Goal: Task Accomplishment & Management: Use online tool/utility

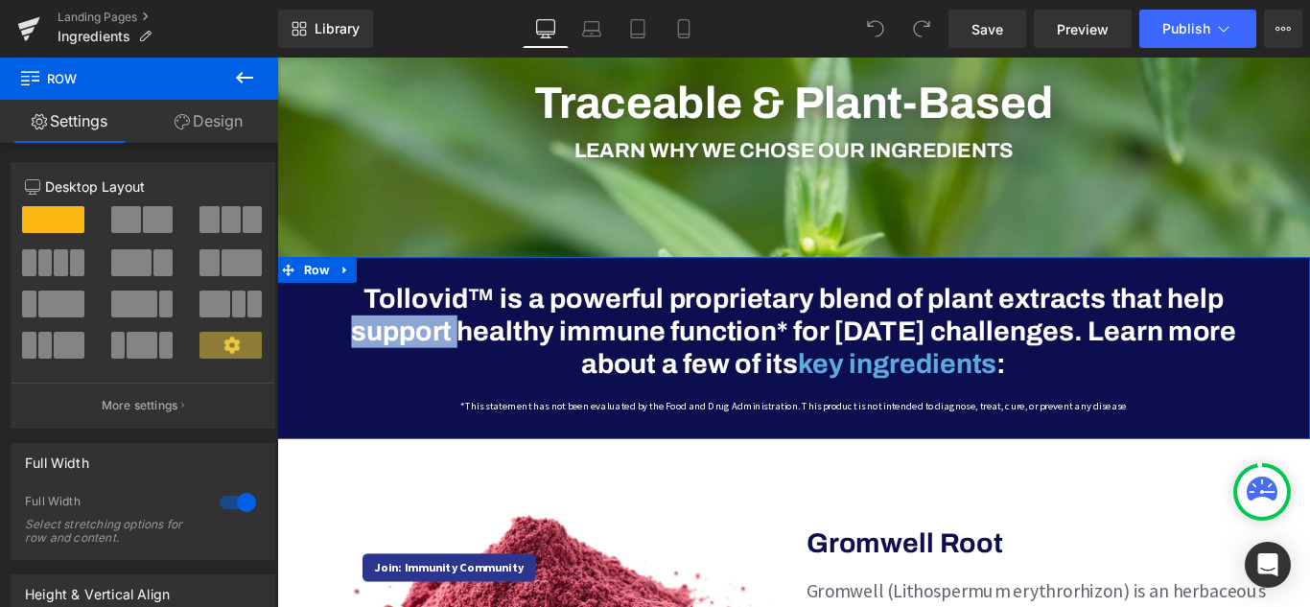
click at [330, 352] on div "Tollovid™ is a powerful proprietary blend of plant extracts that help support h…" at bounding box center [857, 394] width 1064 height 166
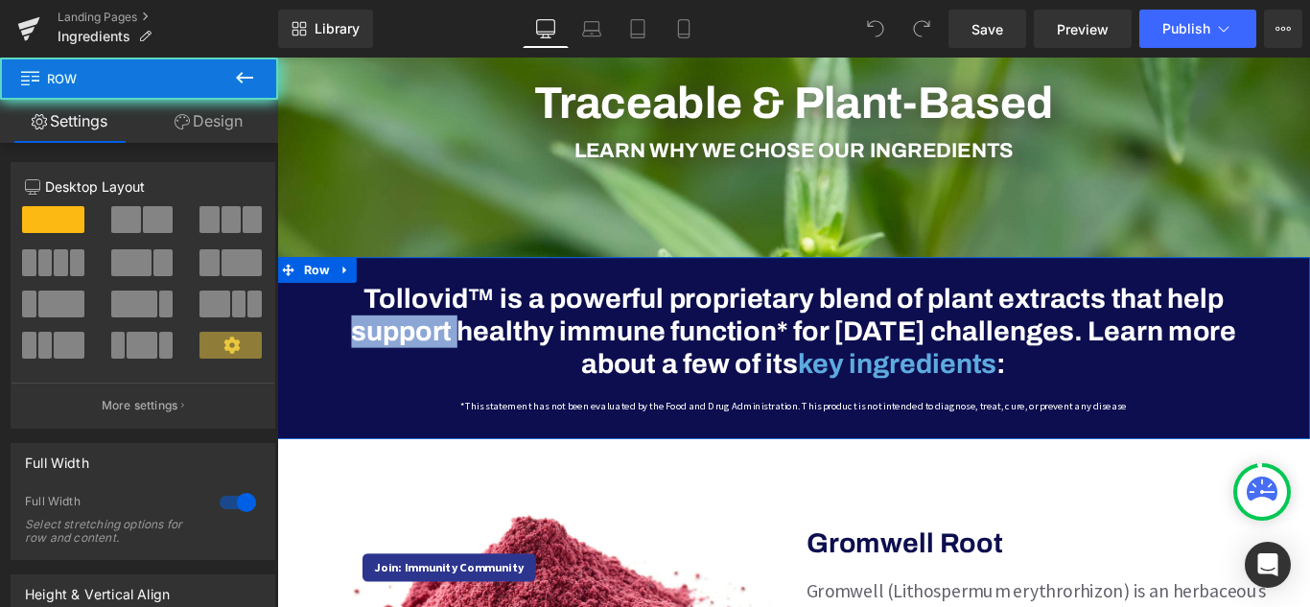
click at [330, 352] on div "Tollovid™ is a powerful proprietary blend of plant extracts that help support h…" at bounding box center [857, 394] width 1064 height 166
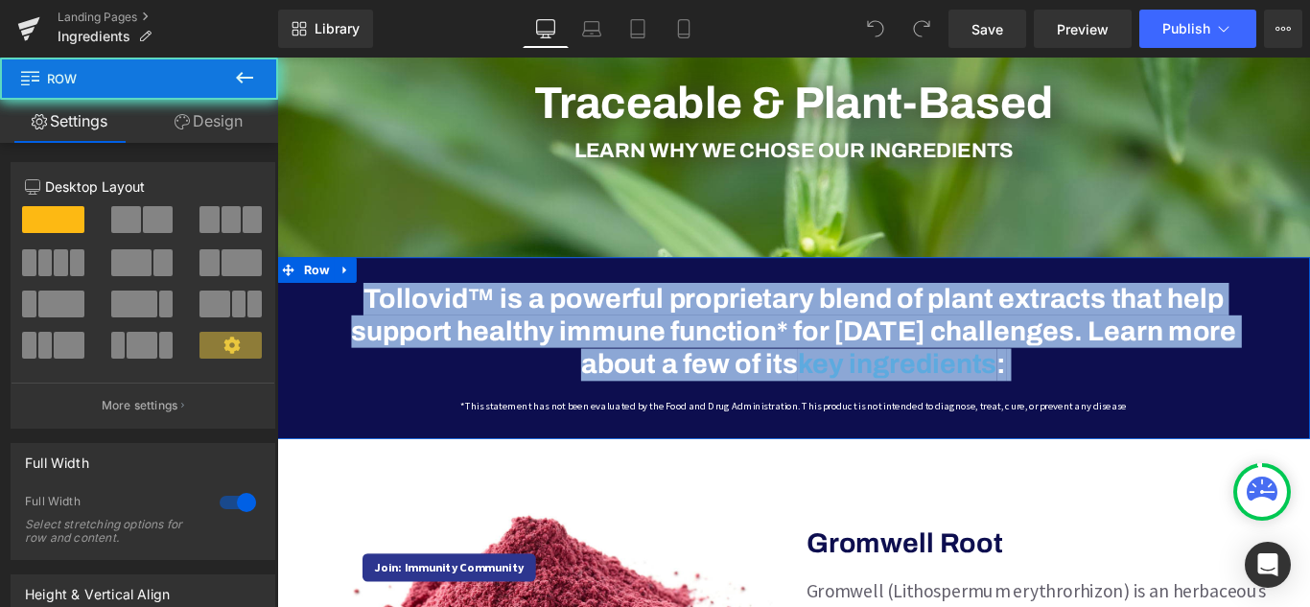
click at [331, 352] on div "Tollovid™ is a powerful proprietary blend of plant extracts that help support h…" at bounding box center [857, 394] width 1064 height 166
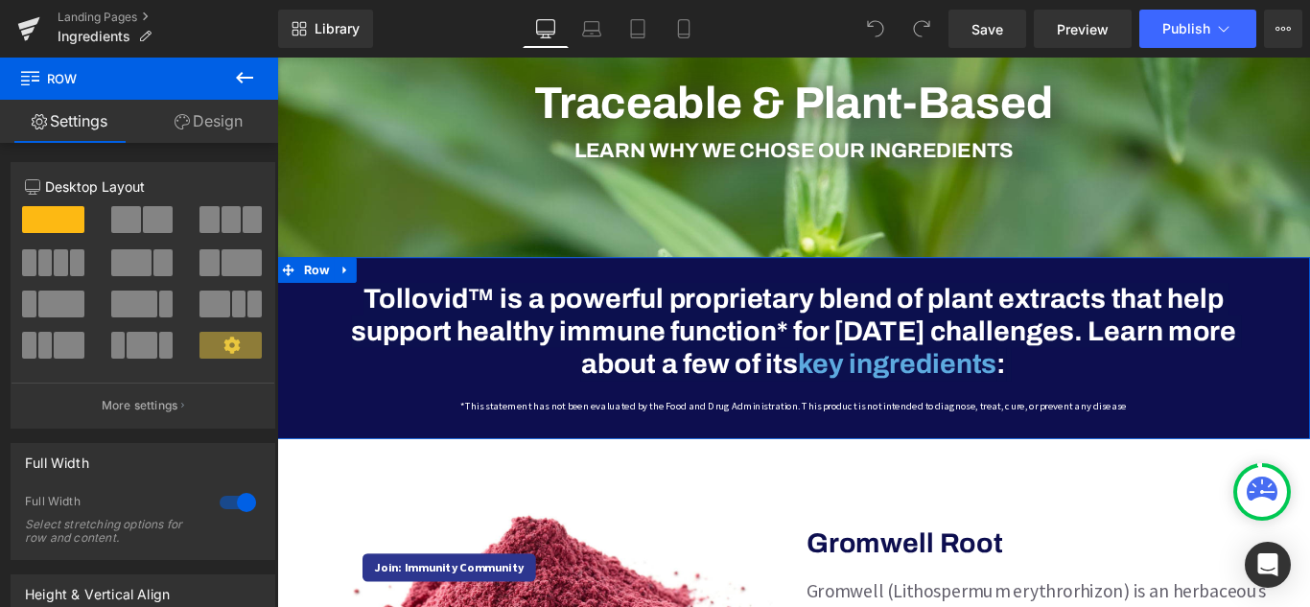
click at [214, 126] on link "Design" at bounding box center [208, 121] width 139 height 43
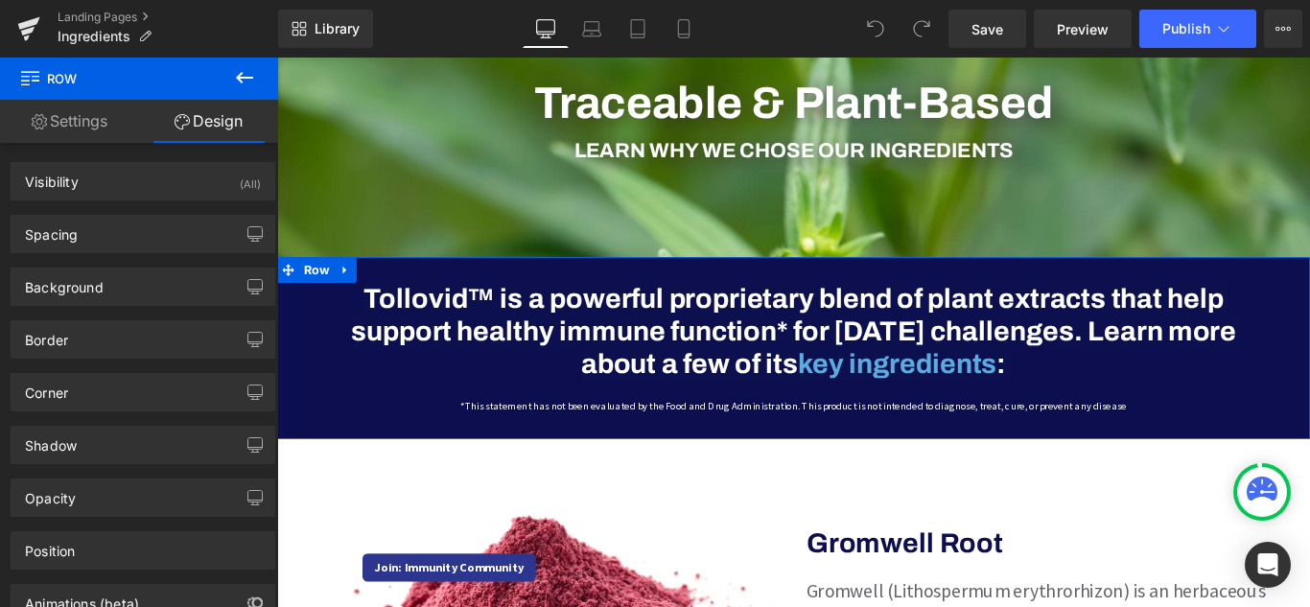
type input "#0d0e4f"
type input "100"
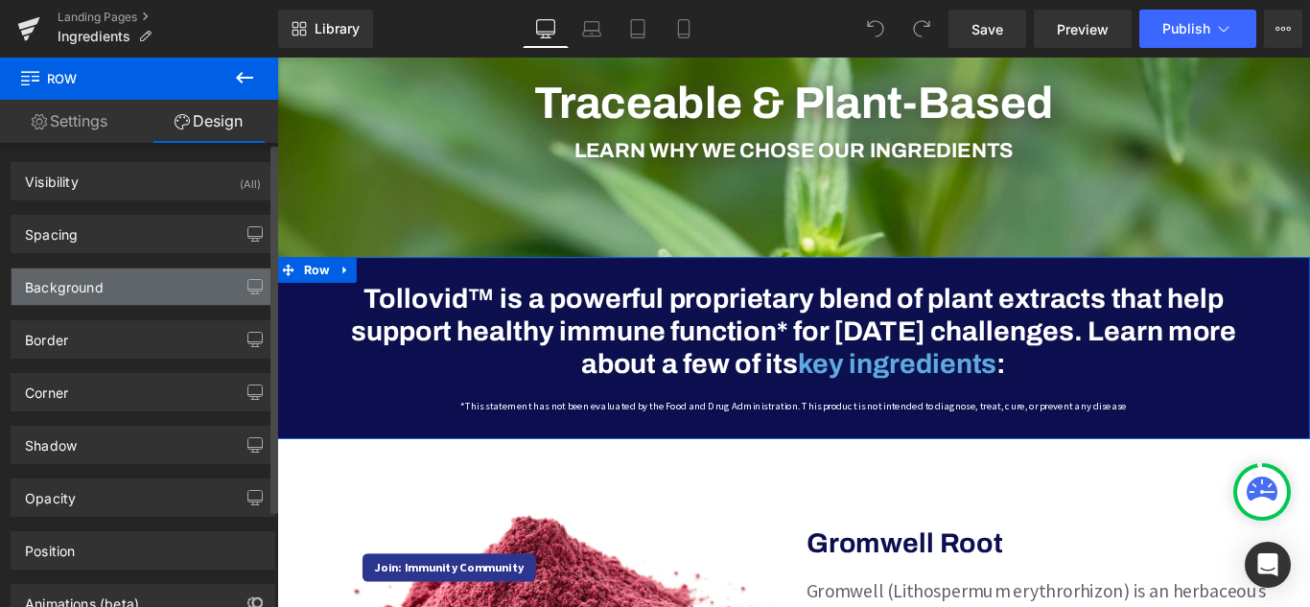
click at [158, 297] on div "Background" at bounding box center [143, 287] width 263 height 36
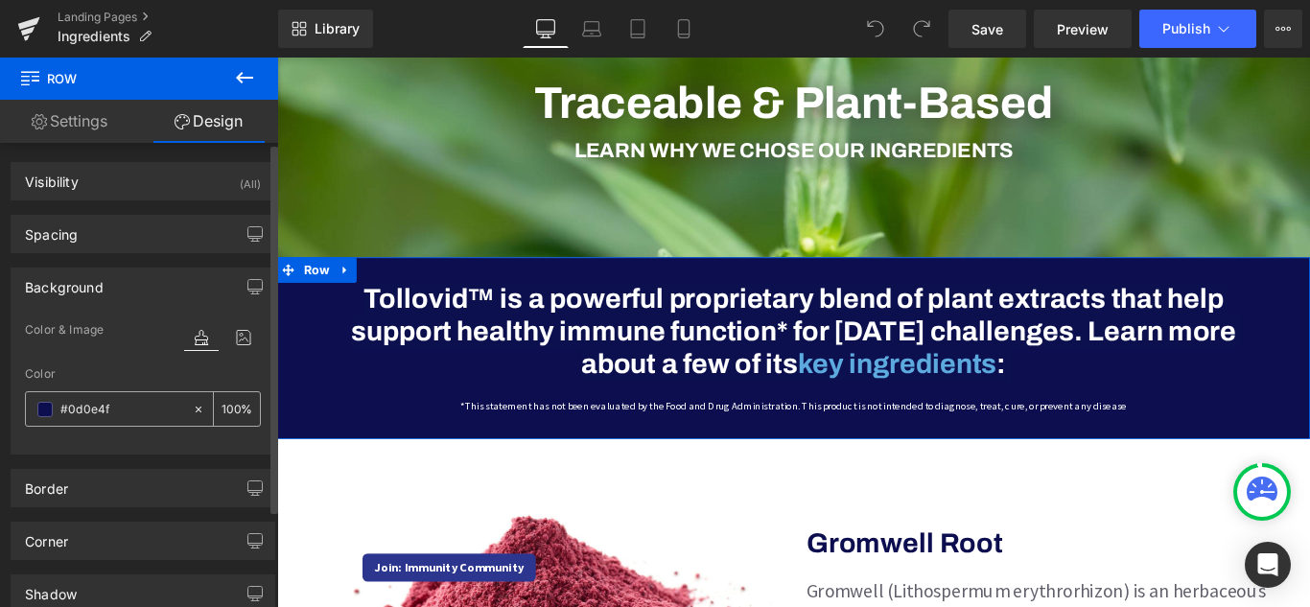
click at [94, 419] on input "#0d0e4f" at bounding box center [121, 409] width 123 height 21
paste input "9a428d"
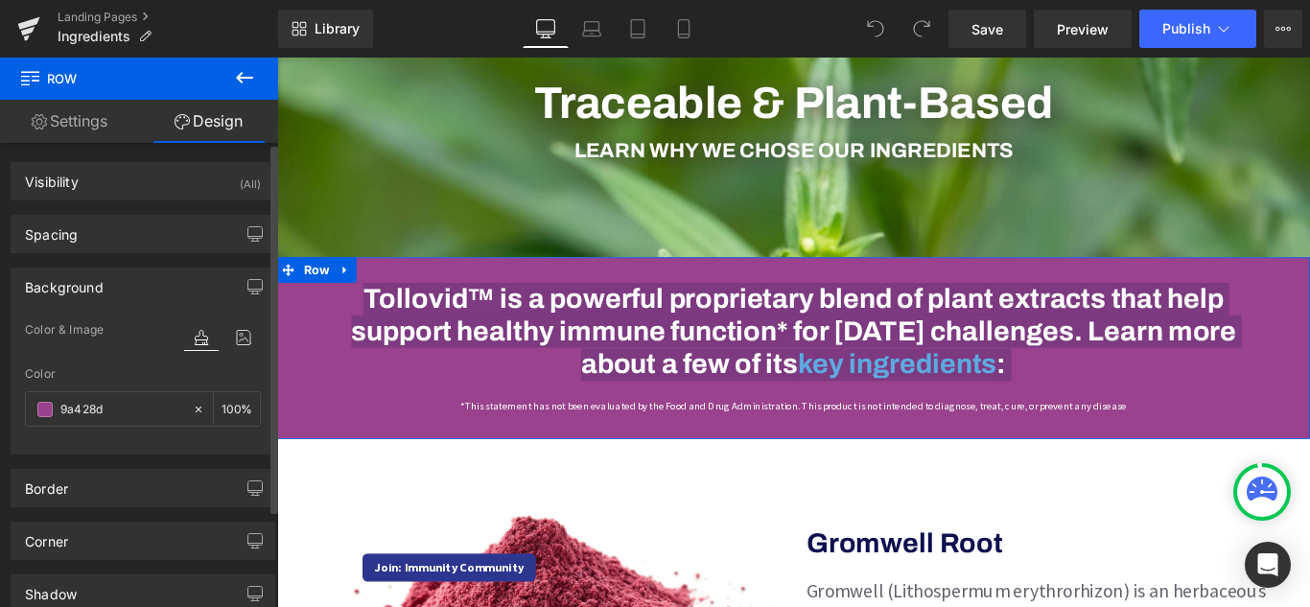
type input "#9a428d"
click at [0, 393] on div "Background Color & Image color rgba(154, 66, 141, 1) Color #9a428d 100 % Image …" at bounding box center [143, 353] width 287 height 201
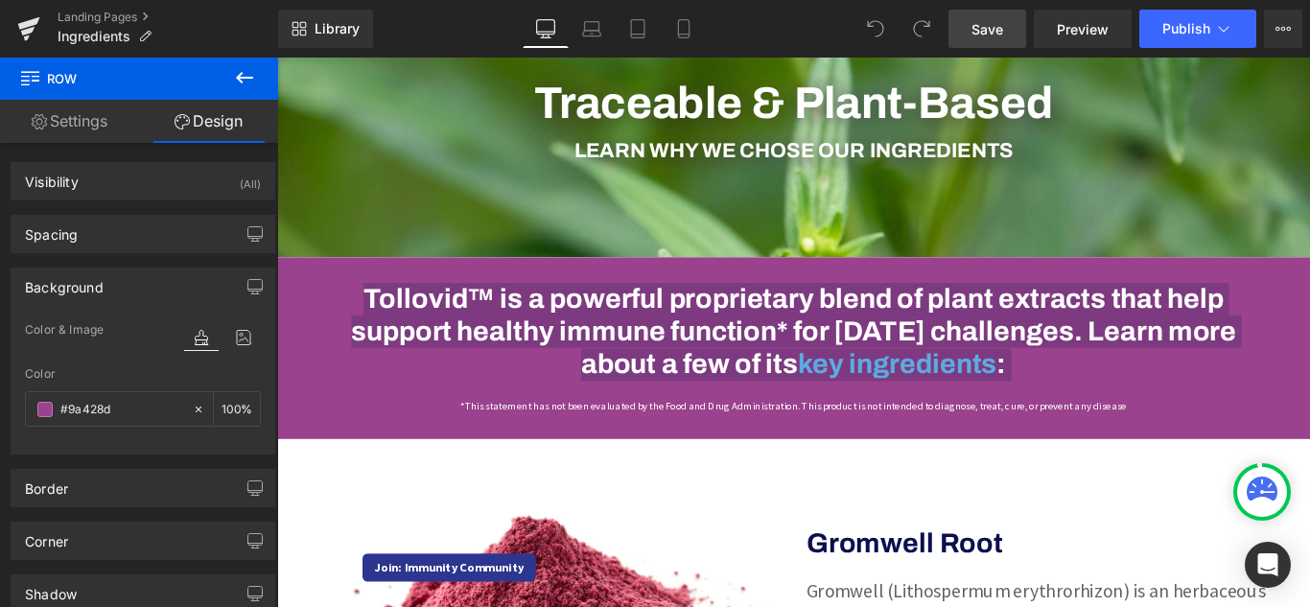
click at [1002, 32] on span "Save" at bounding box center [987, 29] width 32 height 20
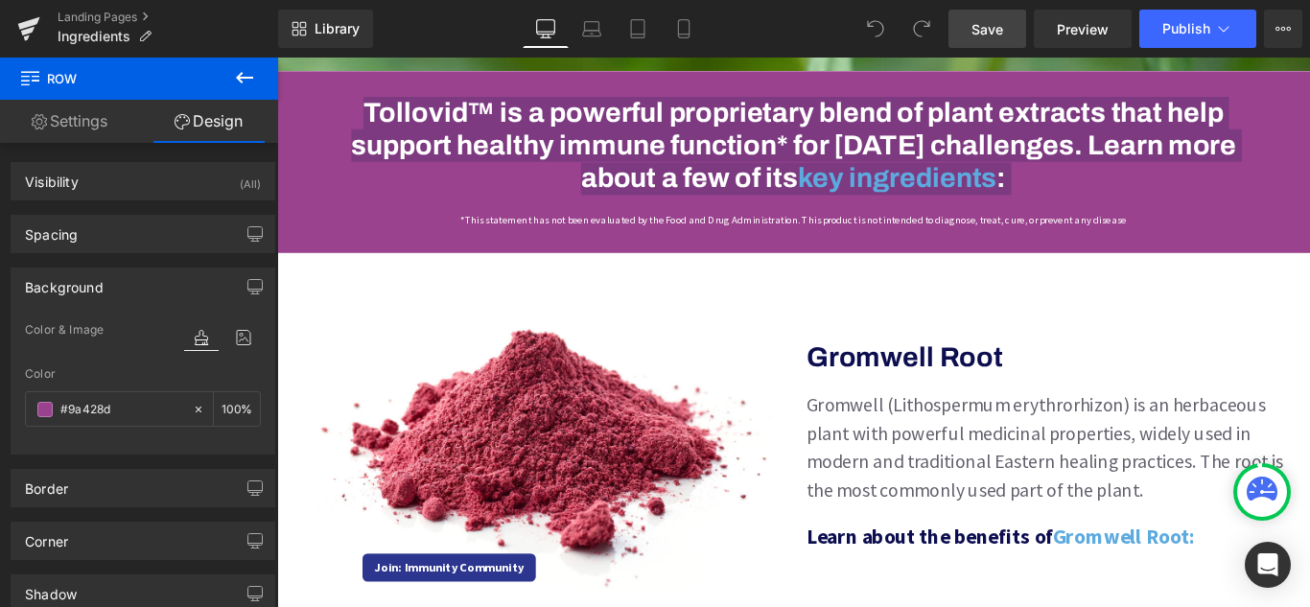
scroll to position [575, 0]
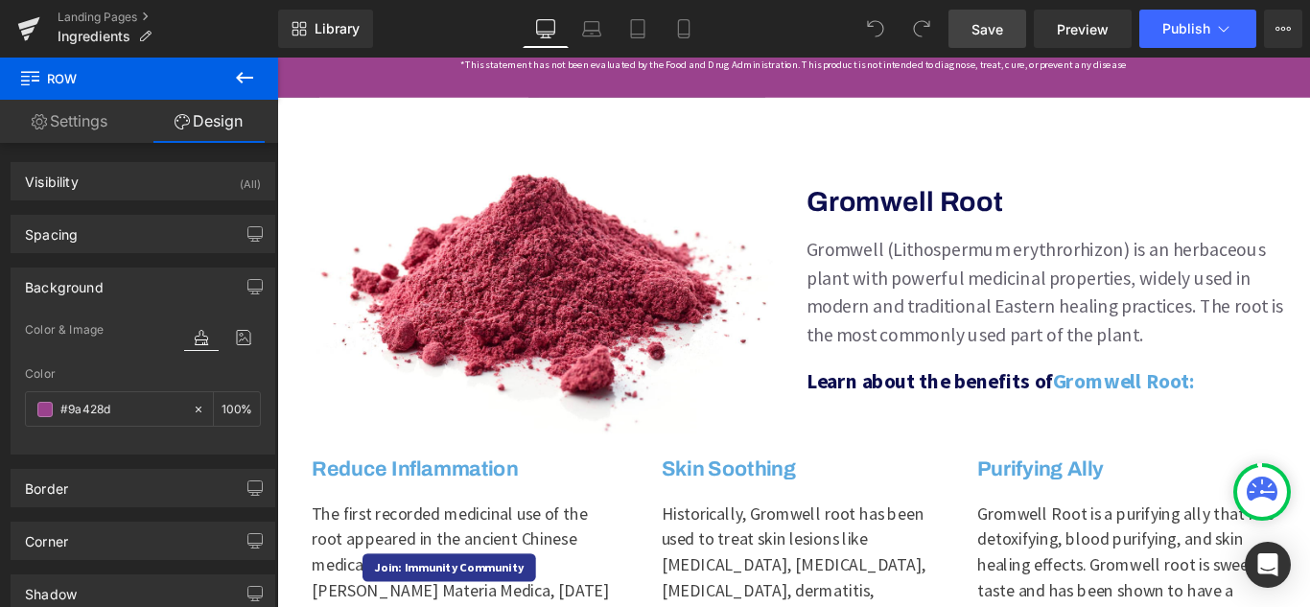
click at [906, 265] on p "Gromwell (Lithospermum erythrorhizon) is an herbaceous plant with powerful medi…" at bounding box center [1145, 321] width 547 height 127
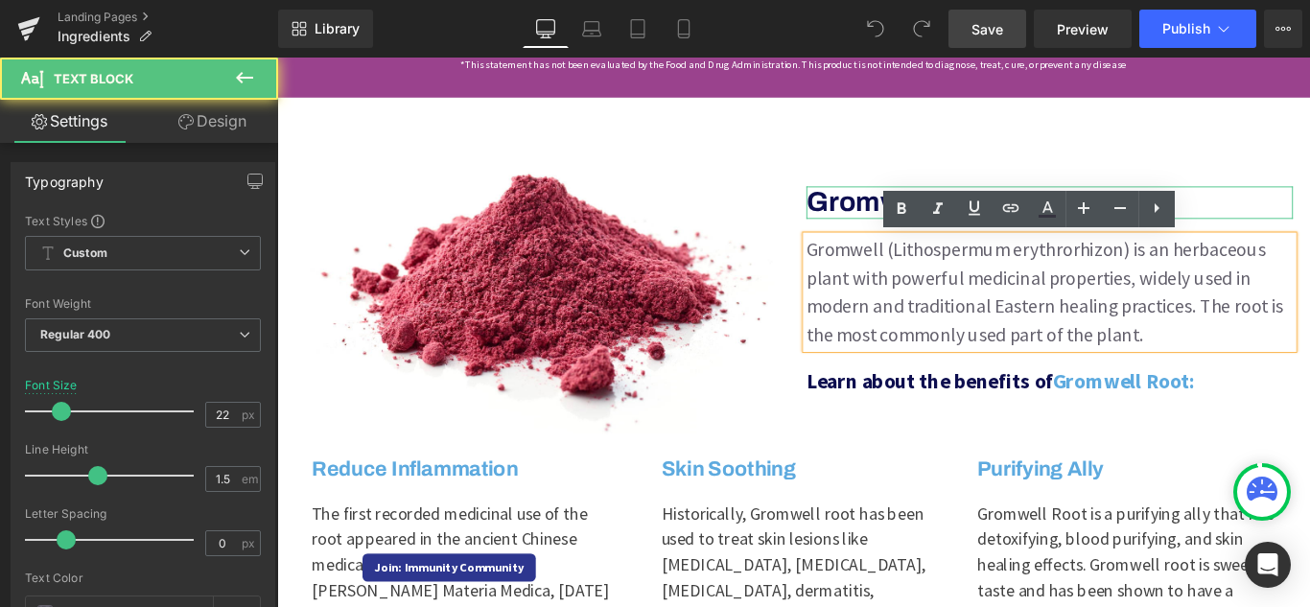
click at [911, 228] on h3 "Gromwell Root" at bounding box center [1145, 220] width 547 height 36
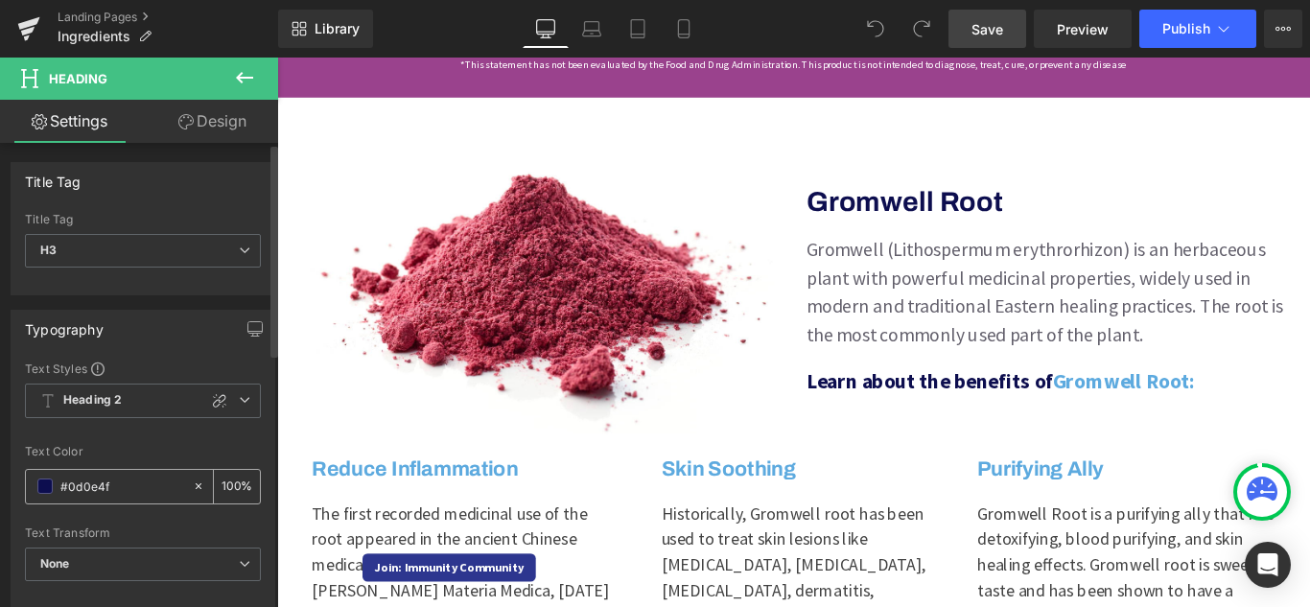
click at [102, 487] on input "#0d0e4f" at bounding box center [121, 486] width 123 height 21
click at [117, 482] on input "#0d0e4f" at bounding box center [121, 486] width 123 height 21
type input "#0d0e"
type input "0"
type input "#0d0"
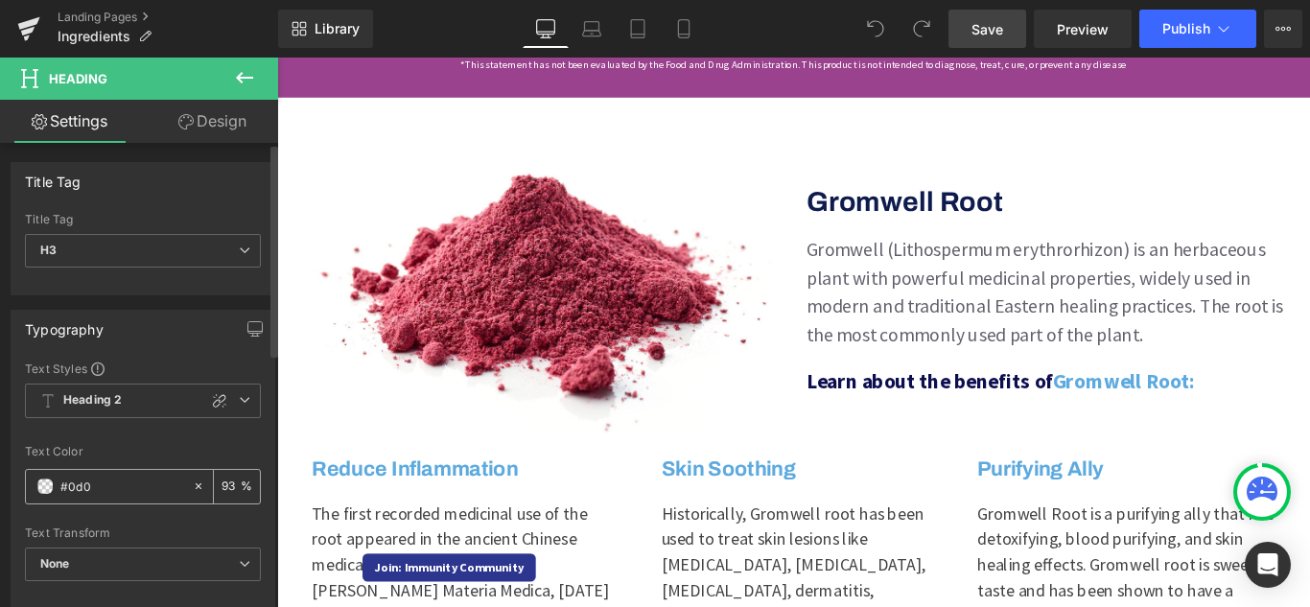
type input "100"
type input "#0d"
type input "0"
type input "#000"
type input "100"
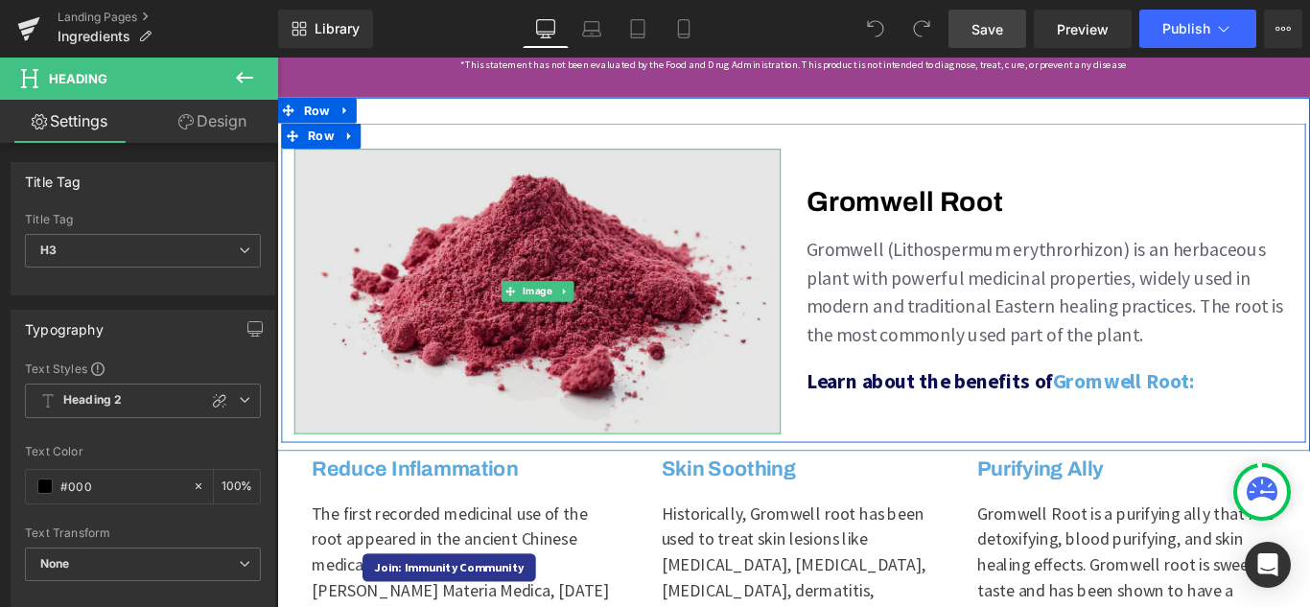
click at [504, 404] on img at bounding box center [569, 320] width 547 height 320
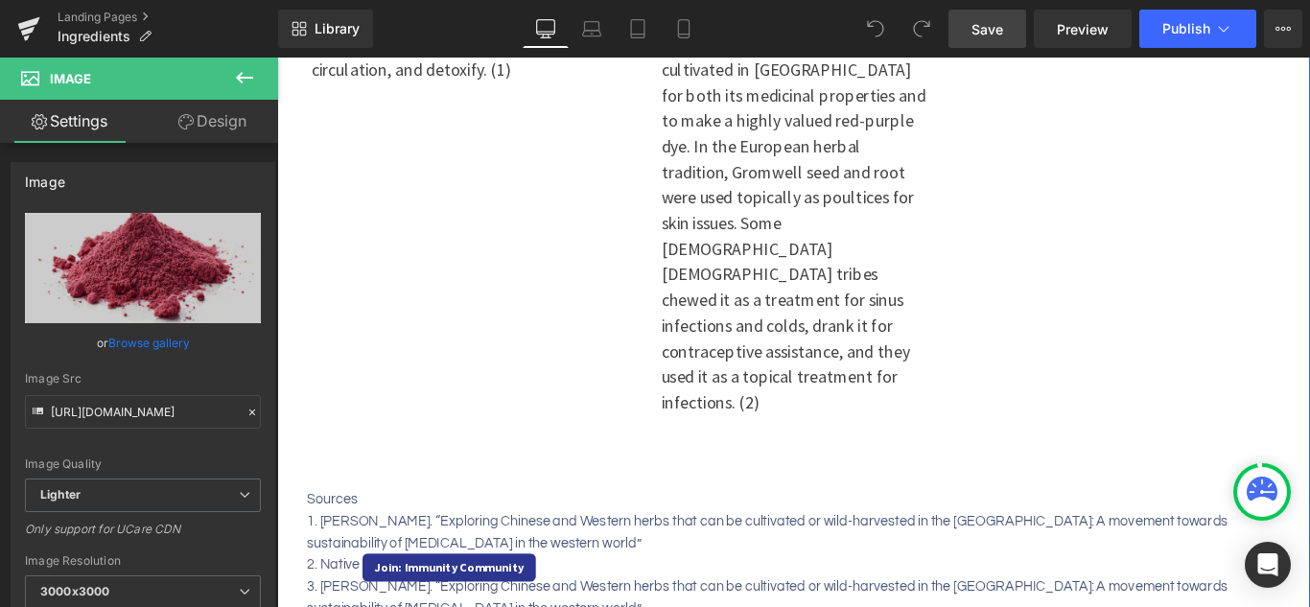
scroll to position [1438, 0]
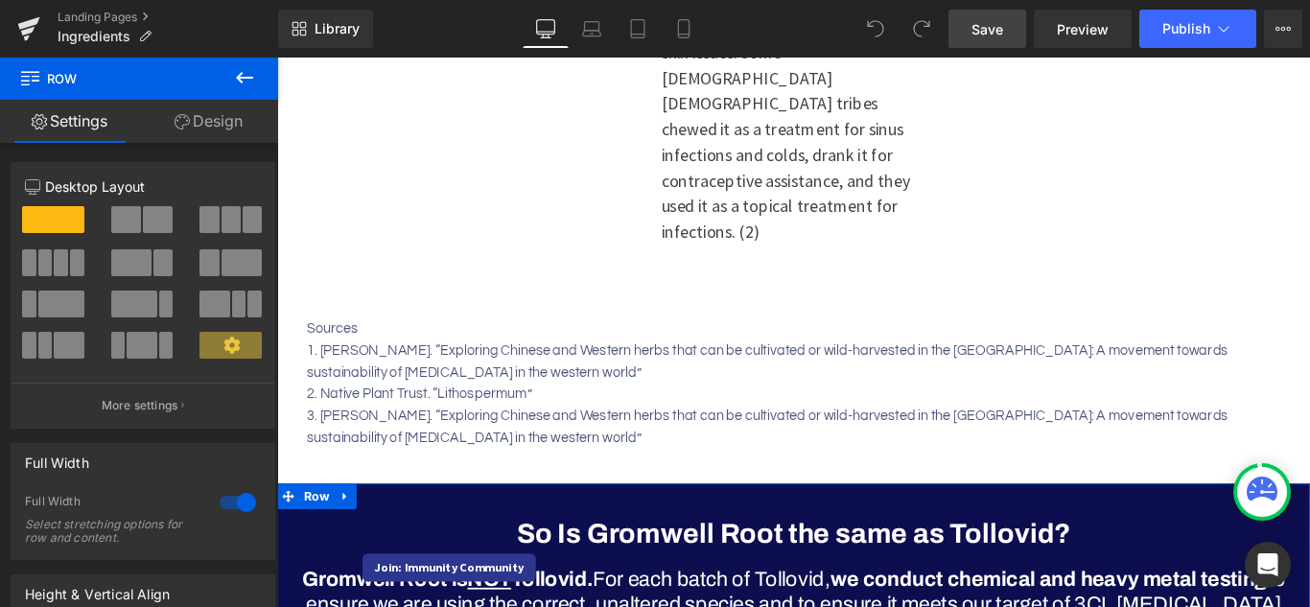
click at [201, 112] on link "Design" at bounding box center [208, 121] width 139 height 43
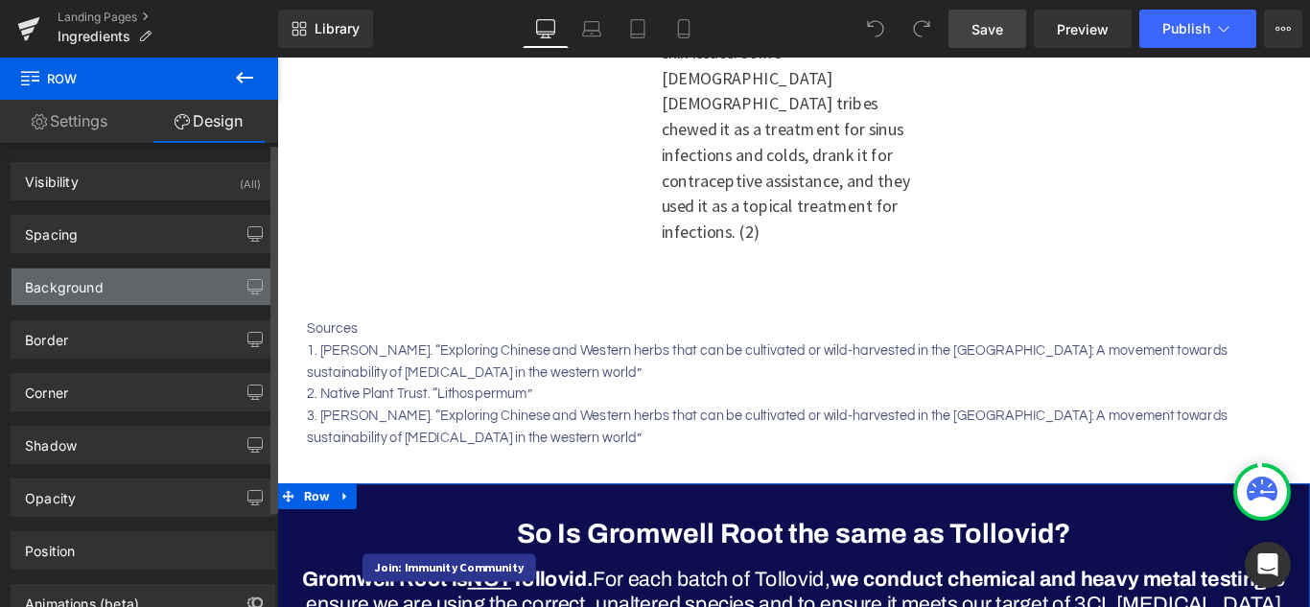
click at [132, 296] on div "Background" at bounding box center [143, 287] width 263 height 36
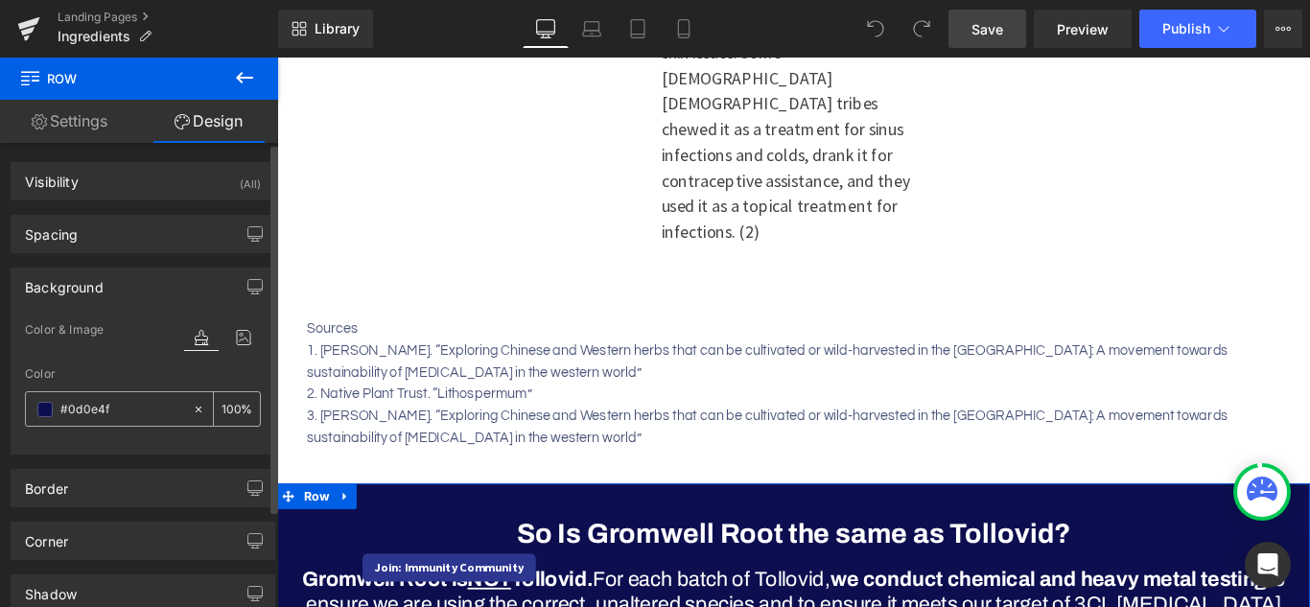
click at [91, 415] on input "#0d0e4f" at bounding box center [121, 409] width 123 height 21
paste input "9a428d"
type input "9a428d"
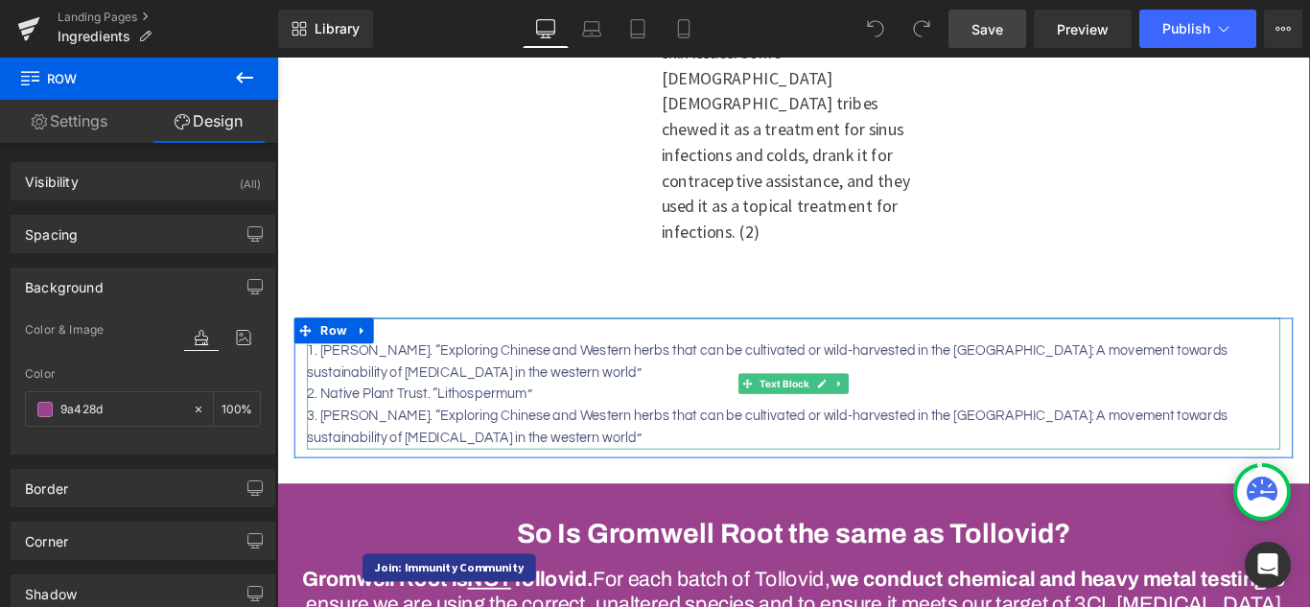
drag, startPoint x: 342, startPoint y: 392, endPoint x: 367, endPoint y: 396, distance: 25.2
click at [343, 393] on p "Sources 1. [PERSON_NAME]. “Exploring Chinese and Western herbs that can be cult…" at bounding box center [857, 424] width 1093 height 148
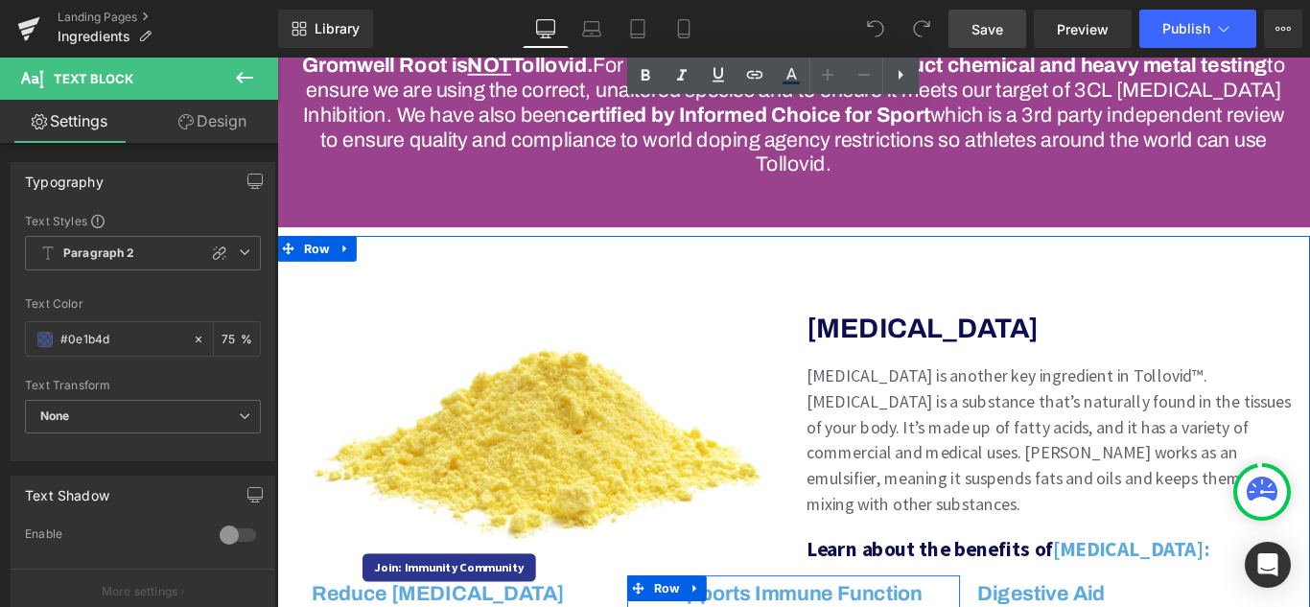
scroll to position [2014, 0]
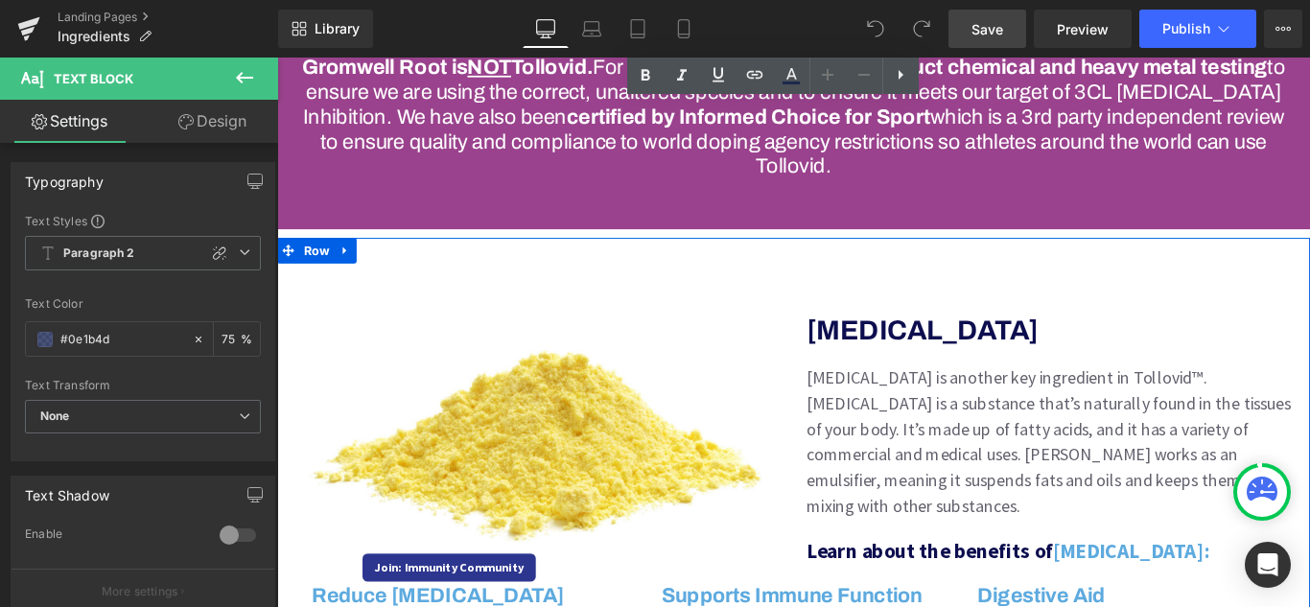
click at [947, 403] on p "[MEDICAL_DATA] is another key ingredient in Tollovid™. [MEDICAL_DATA] is a subs…" at bounding box center [1145, 489] width 547 height 173
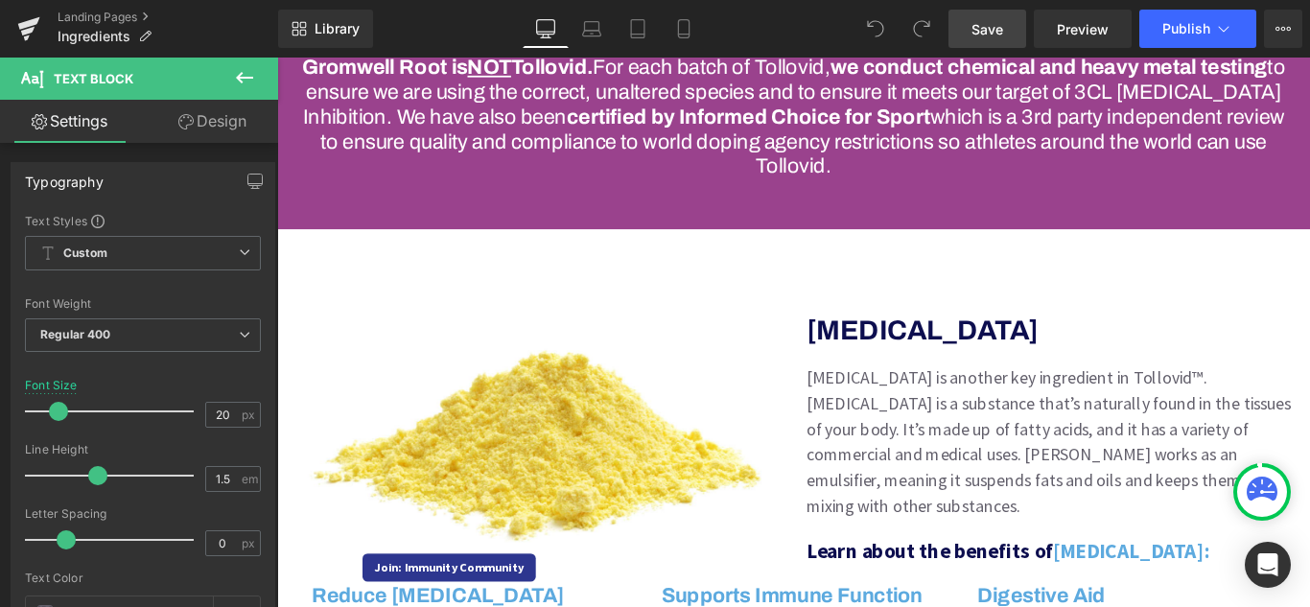
click at [235, 133] on link "Design" at bounding box center [212, 121] width 139 height 43
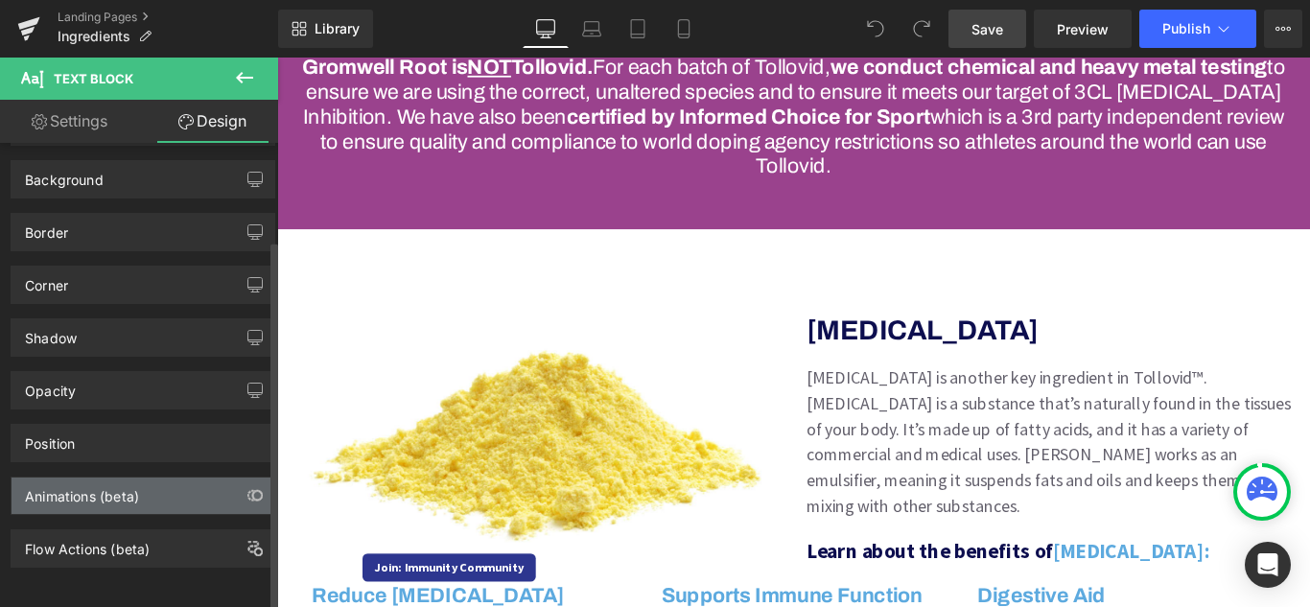
scroll to position [122, 0]
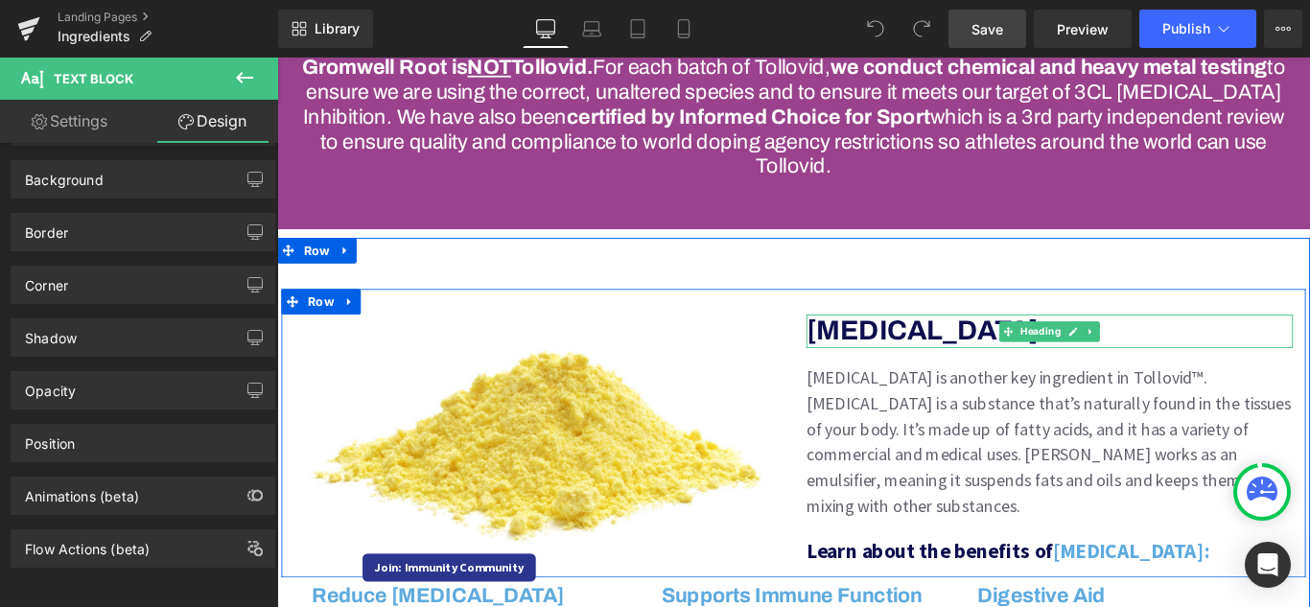
click at [894, 346] on h3 "[MEDICAL_DATA]" at bounding box center [1145, 364] width 547 height 36
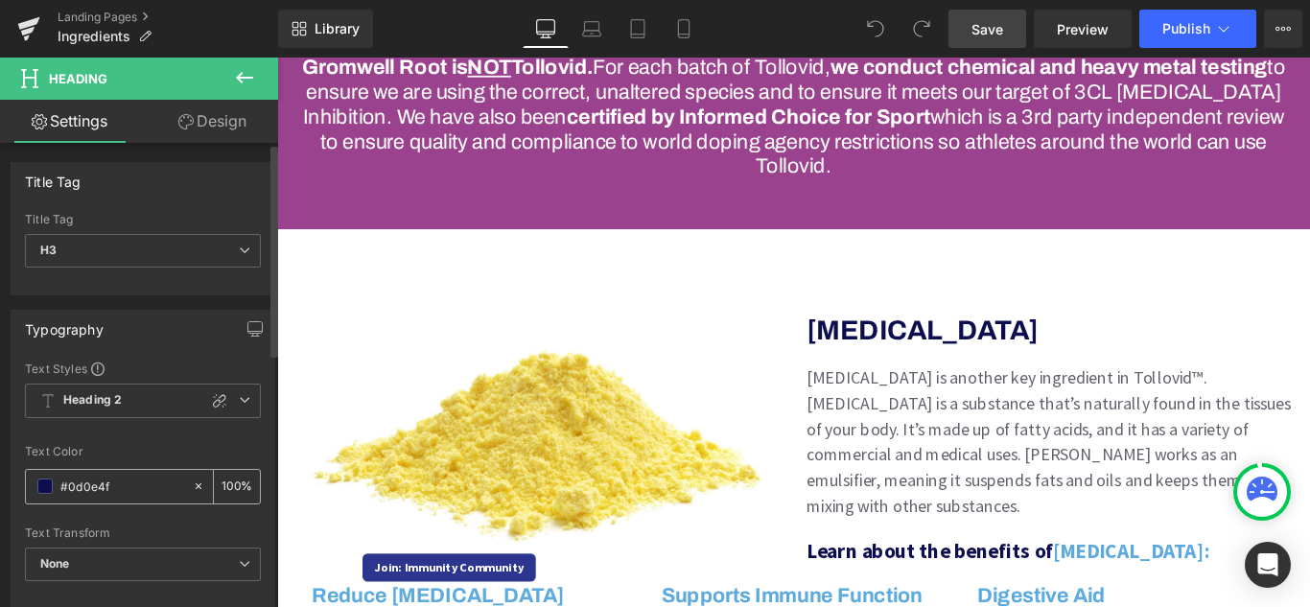
click at [120, 484] on input "#0d0e4f" at bounding box center [121, 486] width 123 height 21
type input "#0d0"
type input "93"
type input "#0d"
type input "0"
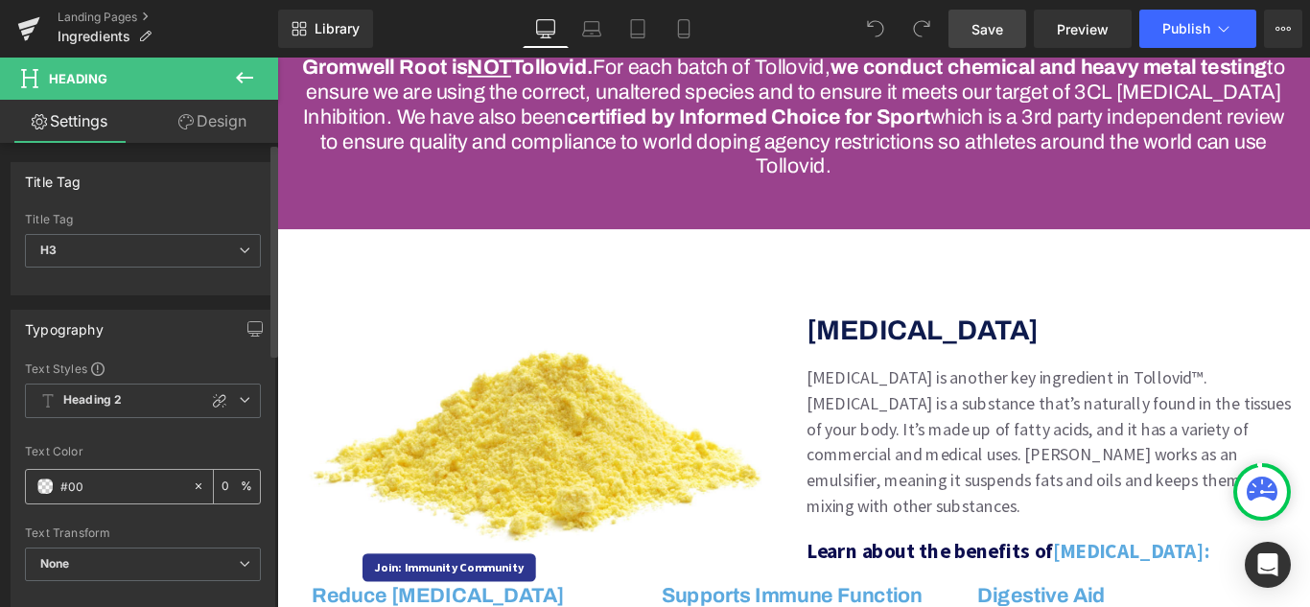
type input "#000"
type input "100"
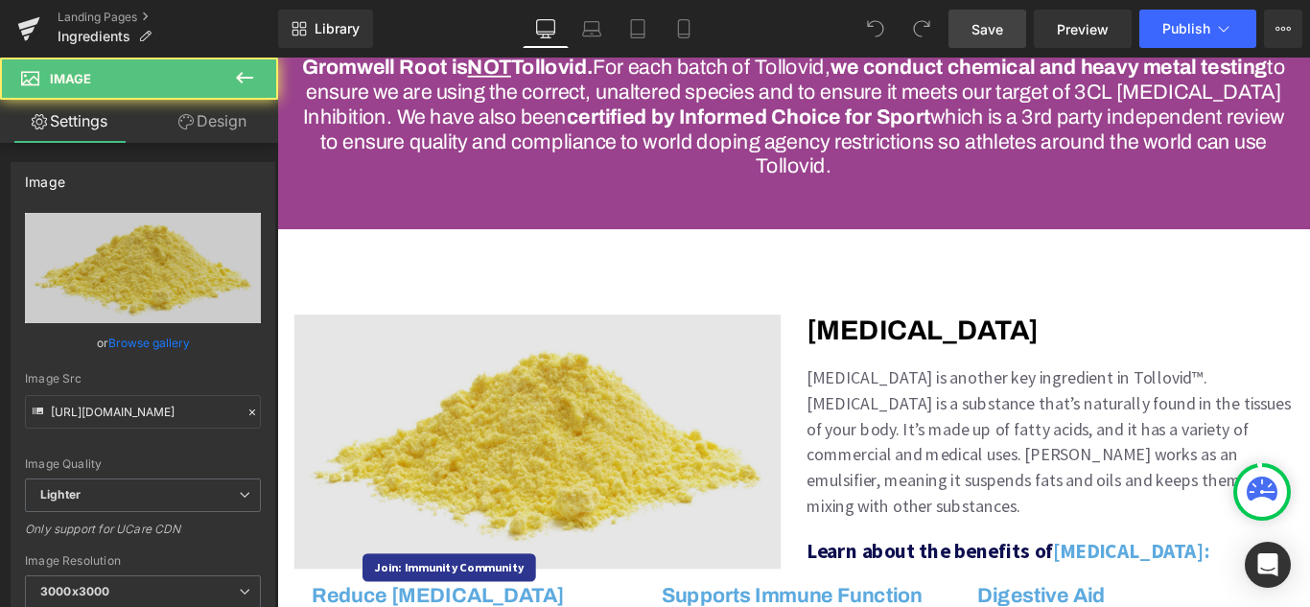
click at [540, 485] on img at bounding box center [569, 488] width 547 height 285
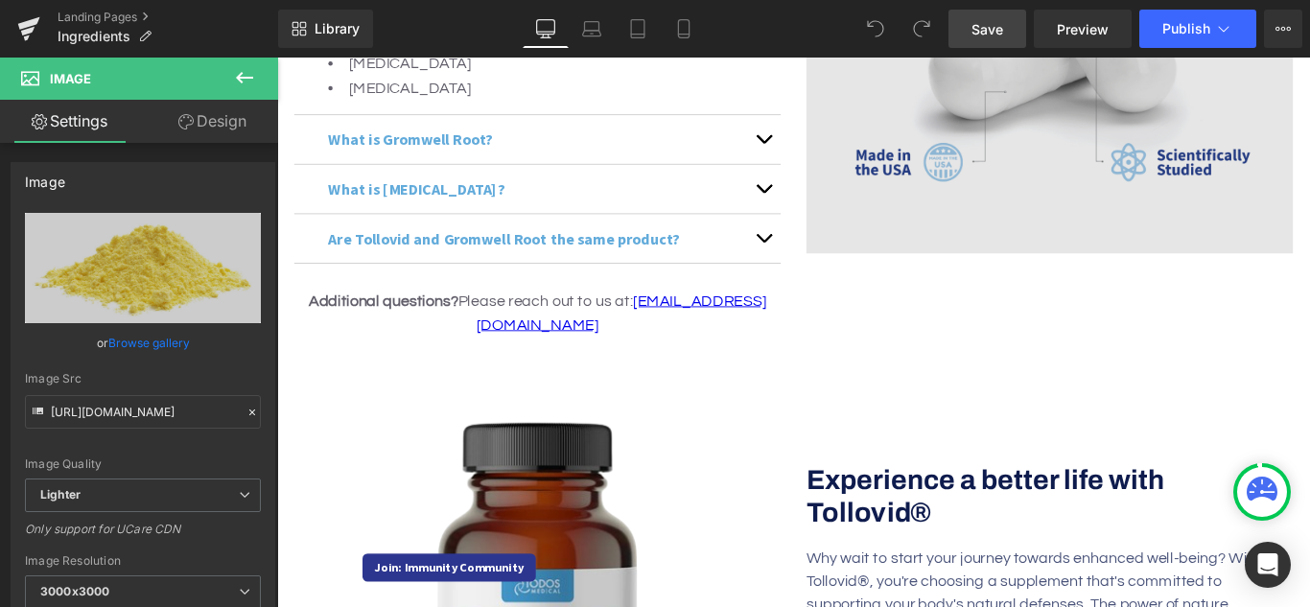
scroll to position [3836, 0]
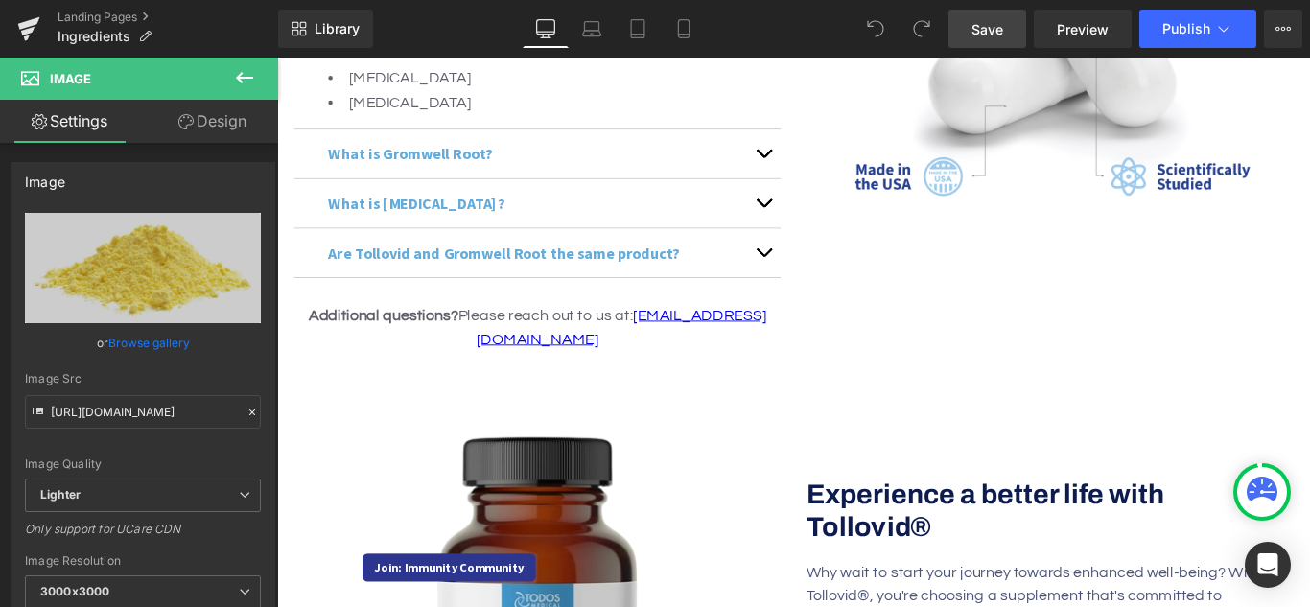
click at [985, 35] on span "Save" at bounding box center [987, 29] width 32 height 20
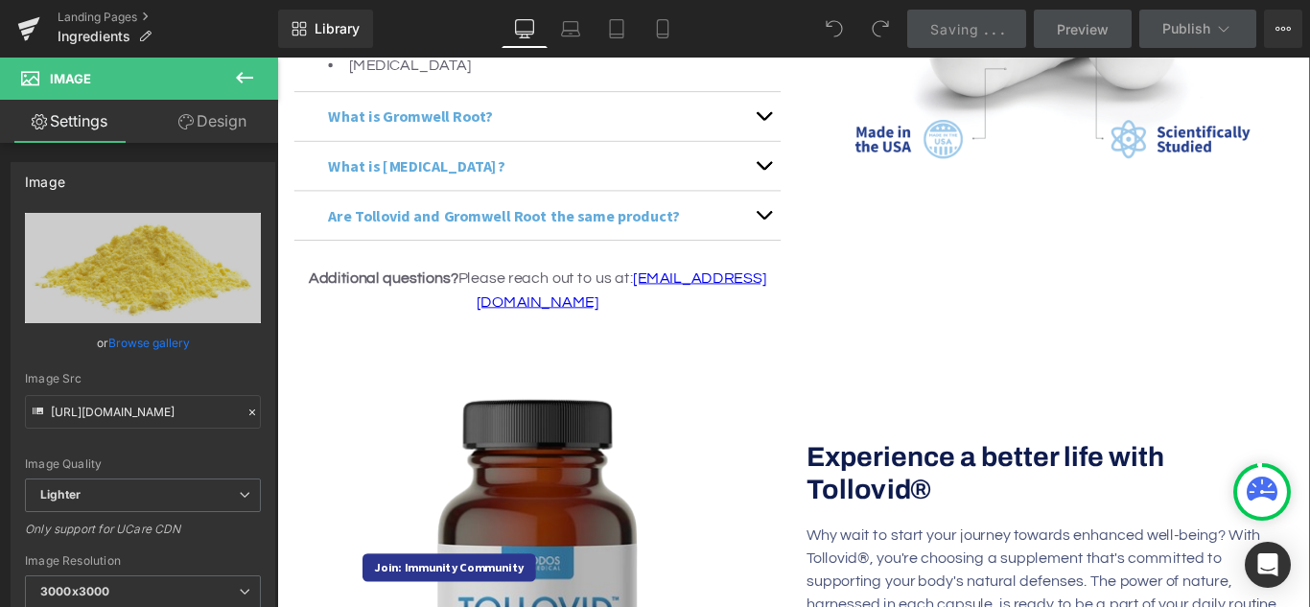
scroll to position [3932, 0]
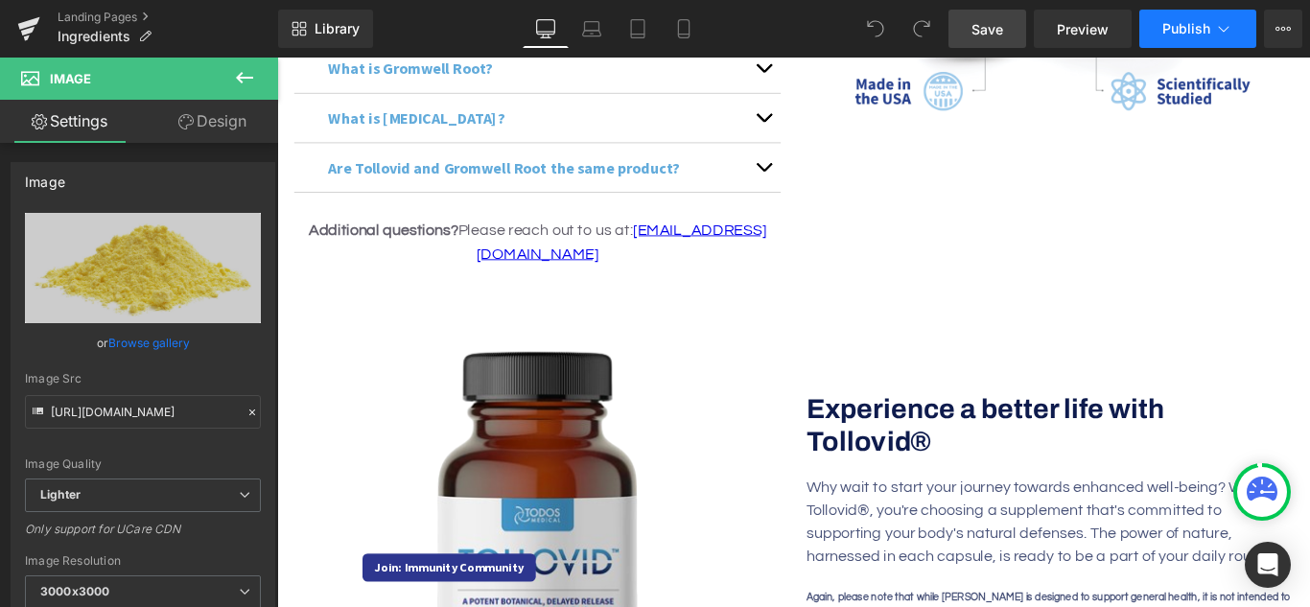
click at [1163, 31] on span "Publish" at bounding box center [1186, 28] width 48 height 15
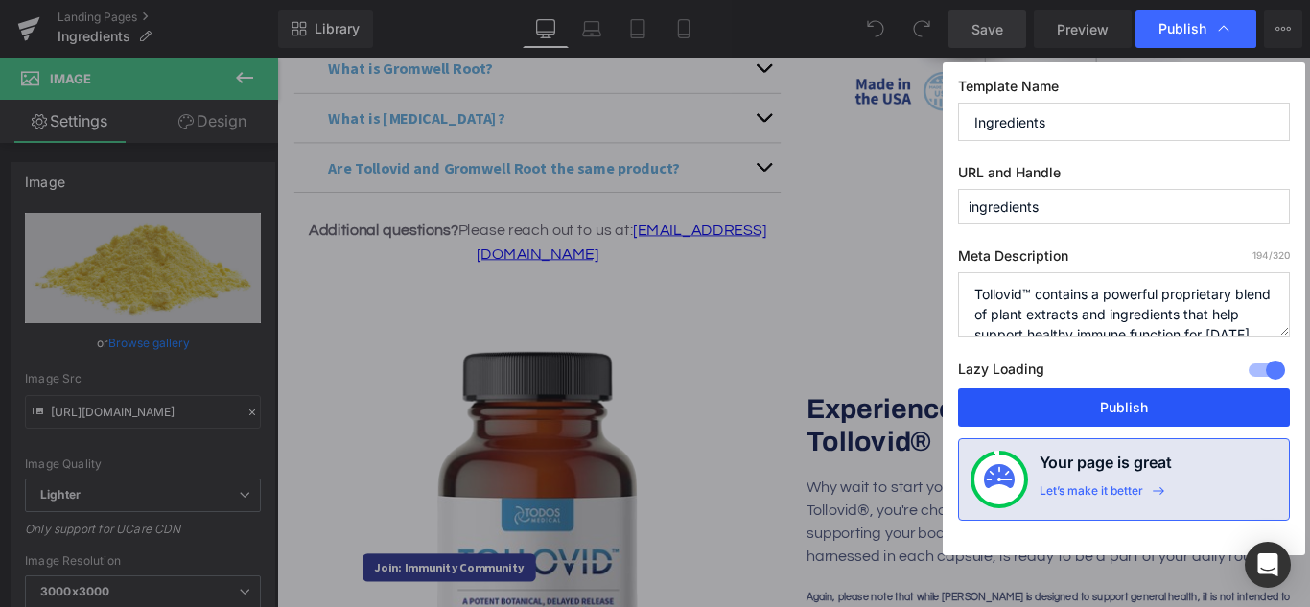
click at [1150, 403] on button "Publish" at bounding box center [1124, 407] width 332 height 38
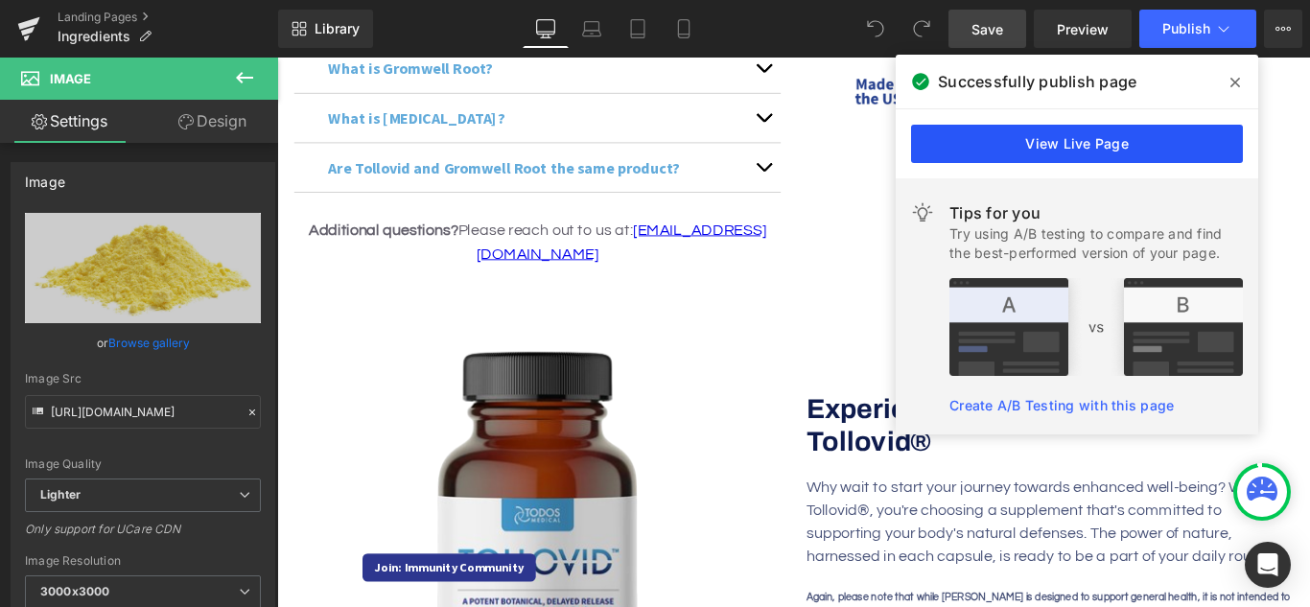
click at [1087, 151] on link "View Live Page" at bounding box center [1077, 144] width 332 height 38
